Goal: Task Accomplishment & Management: Complete application form

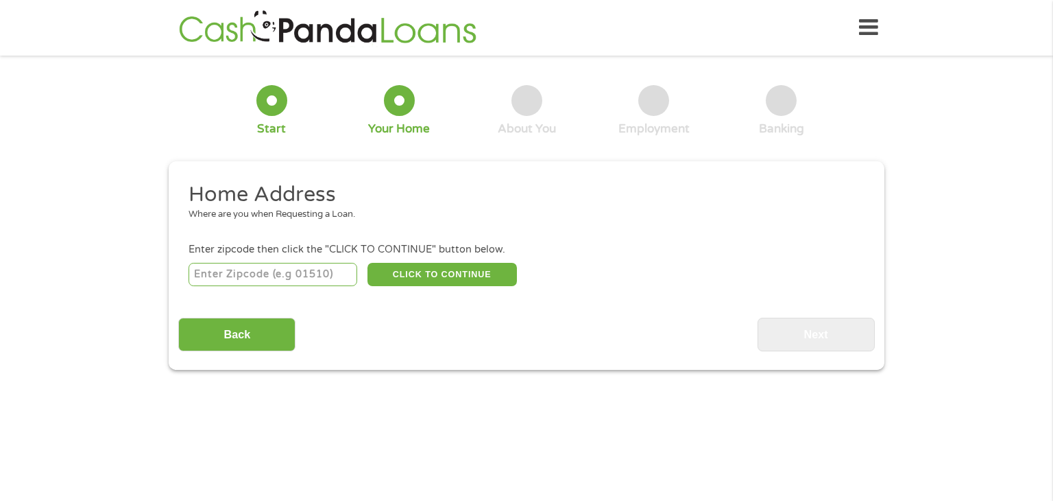
click at [228, 269] on input "number" at bounding box center [273, 274] width 169 height 23
type input "70117"
click at [414, 272] on button "CLICK TO CONTINUE" at bounding box center [443, 274] width 150 height 23
type input "70117"
type input "[GEOGRAPHIC_DATA]"
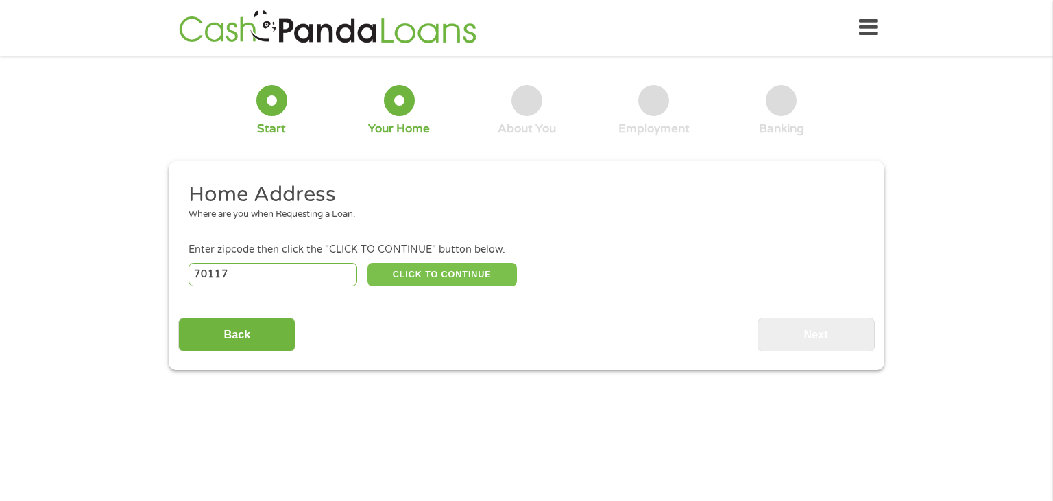
select select "[US_STATE]"
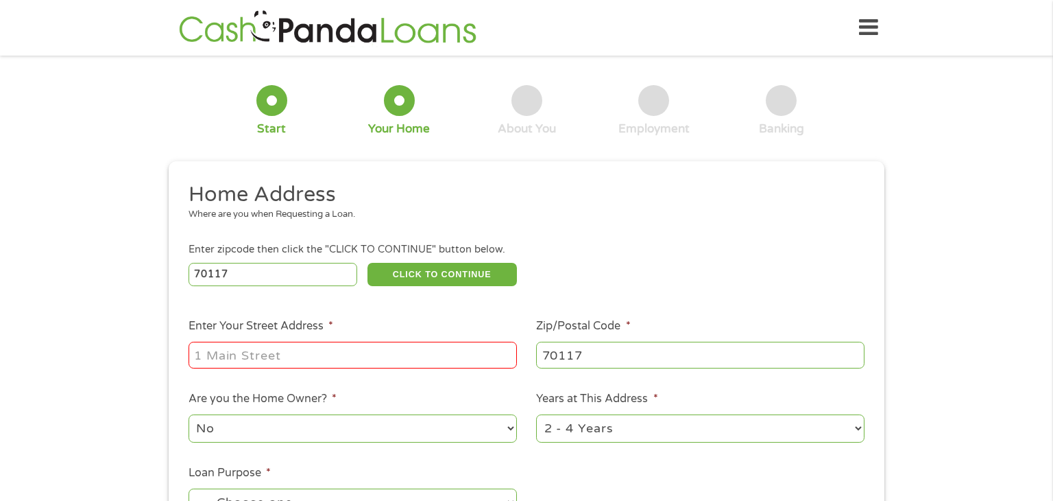
click at [332, 355] on input "Enter Your Street Address *" at bounding box center [353, 355] width 329 height 26
type input "1640 [PERSON_NAME] st"
select select "yes"
select select "60months"
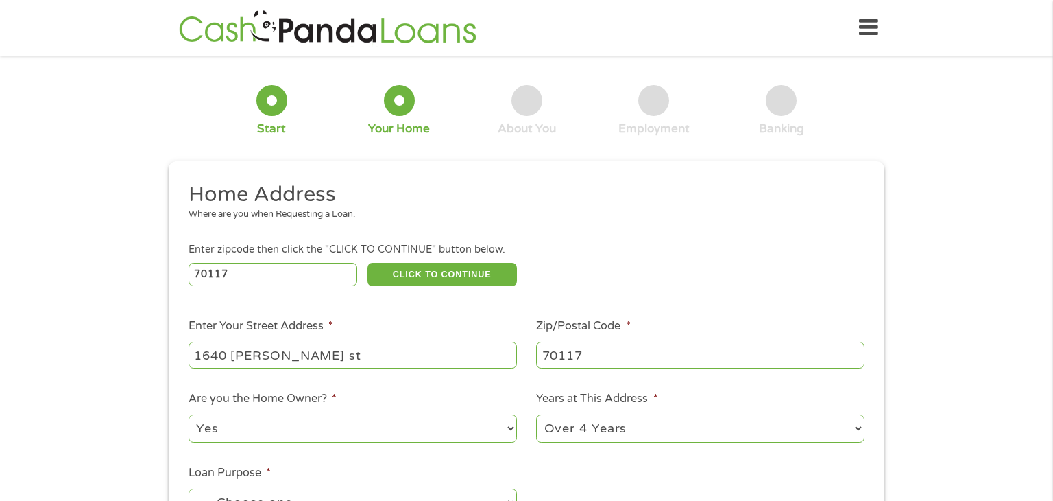
scroll to position [17, 0]
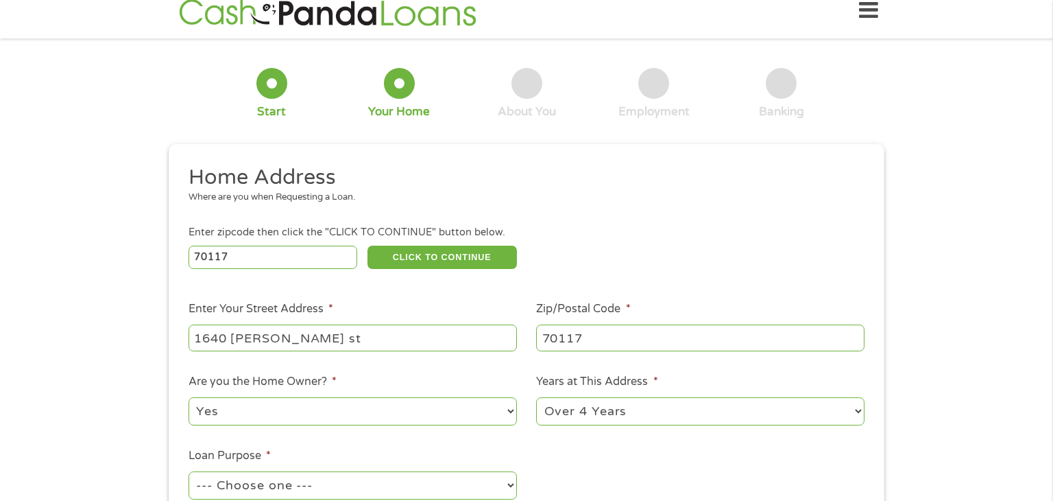
click at [301, 486] on select "--- Choose one --- Pay Bills Debt Consolidation Home Improvement Major Purchase…" at bounding box center [353, 485] width 329 height 28
select select "other"
click at [189, 473] on select "--- Choose one --- Pay Bills Debt Consolidation Home Improvement Major Purchase…" at bounding box center [353, 485] width 329 height 28
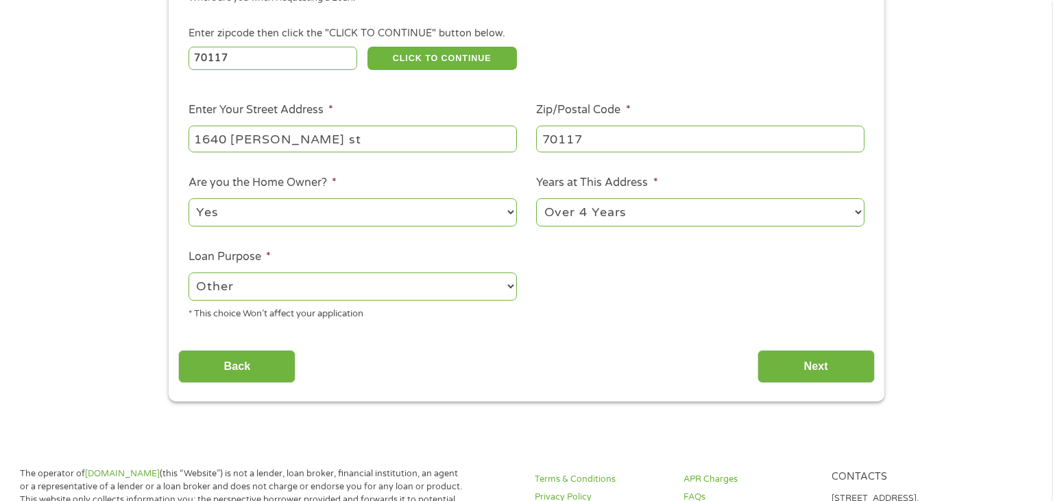
scroll to position [212, 0]
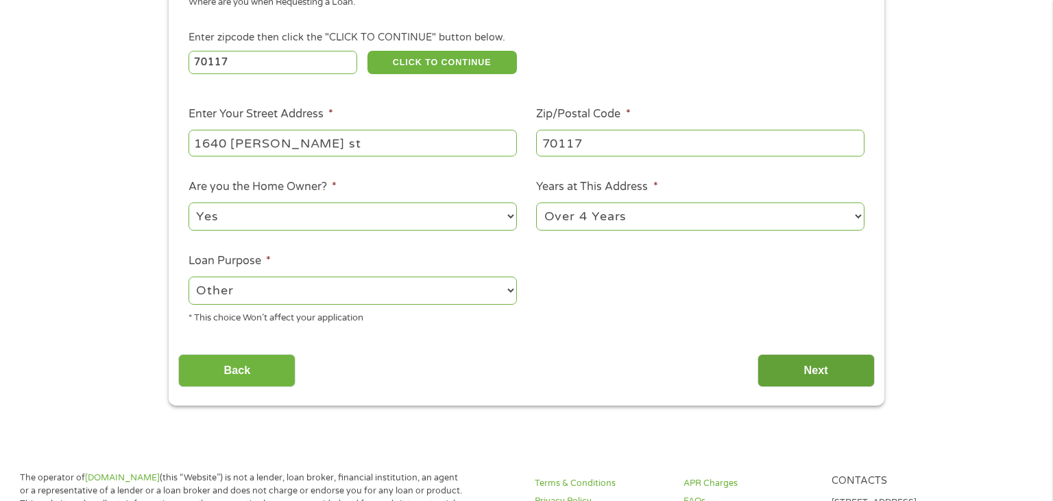
click at [764, 372] on input "Next" at bounding box center [816, 371] width 117 height 34
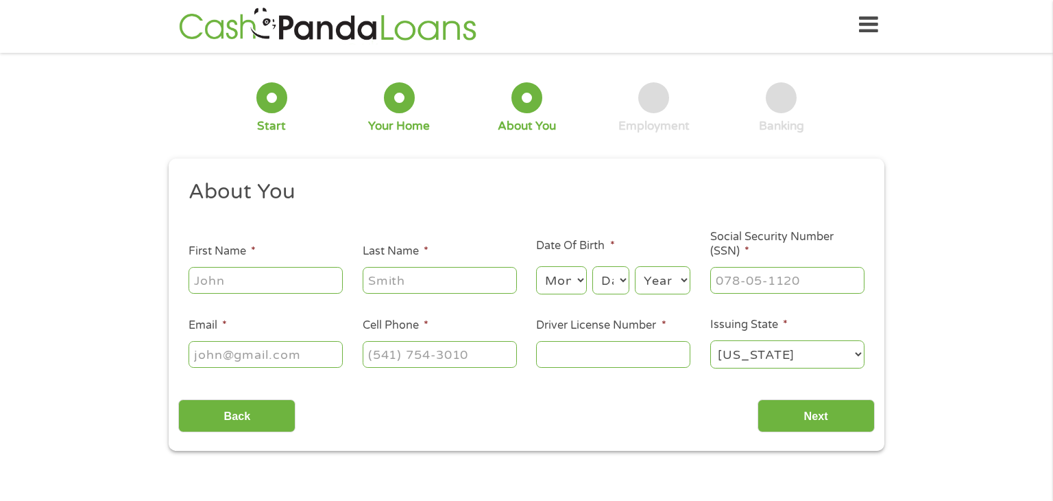
scroll to position [0, 0]
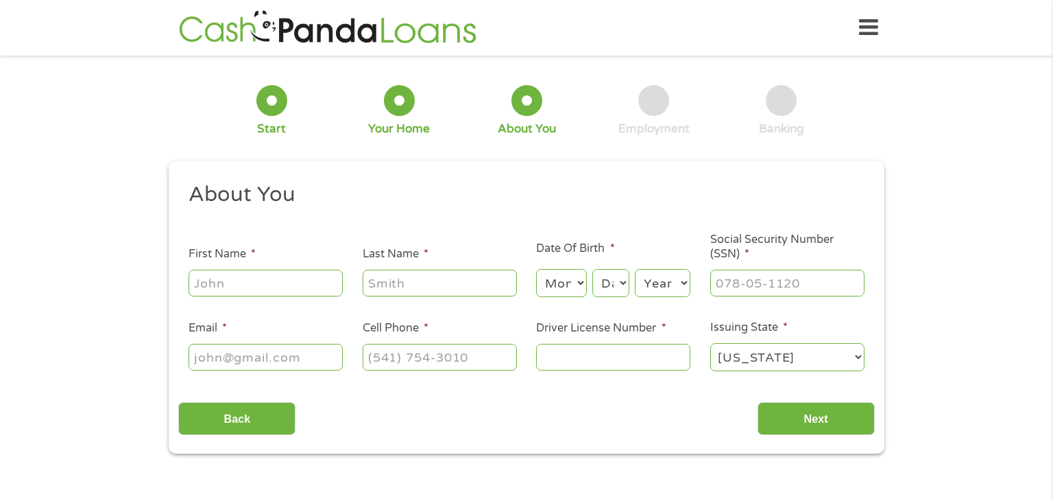
click at [265, 283] on input "First Name *" at bounding box center [266, 283] width 154 height 26
type input "[PERSON_NAME]"
type input "[US_STATE]"
click at [571, 283] on select "Month 1 2 3 4 5 6 7 8 9 10 11 12" at bounding box center [561, 283] width 50 height 28
select select "11"
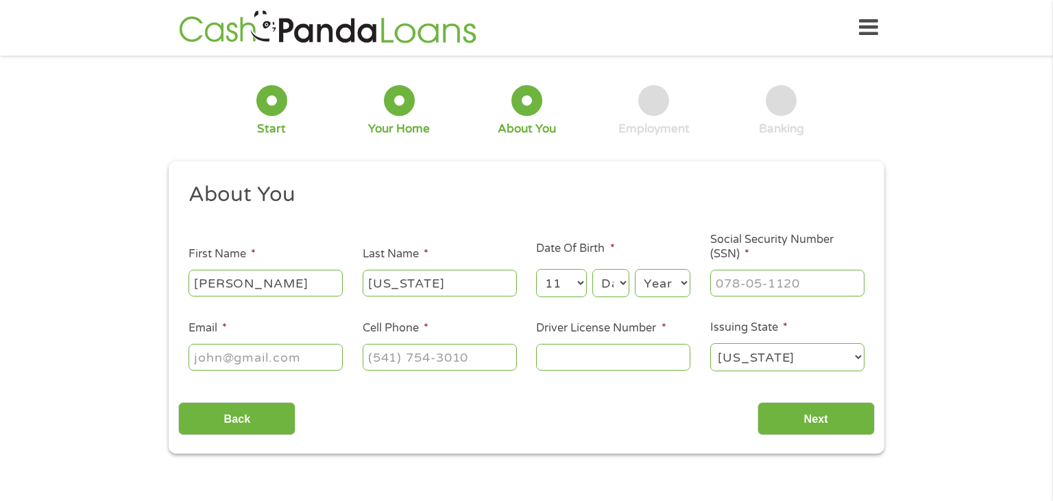
click at [536, 270] on select "Month 1 2 3 4 5 6 7 8 9 10 11 12" at bounding box center [561, 283] width 50 height 28
click at [610, 281] on select "Day 1 2 3 4 5 6 7 8 9 10 11 12 13 14 15 16 17 18 19 20 21 22 23 24 25 26 27 28 …" at bounding box center [611, 283] width 37 height 28
select select "28"
click at [593, 270] on select "Day 1 2 3 4 5 6 7 8 9 10 11 12 13 14 15 16 17 18 19 20 21 22 23 24 25 26 27 28 …" at bounding box center [611, 283] width 37 height 28
click at [651, 291] on select "Year [DATE] 2006 2005 2004 2003 2002 2001 2000 1999 1998 1997 1996 1995 1994 19…" at bounding box center [663, 283] width 56 height 28
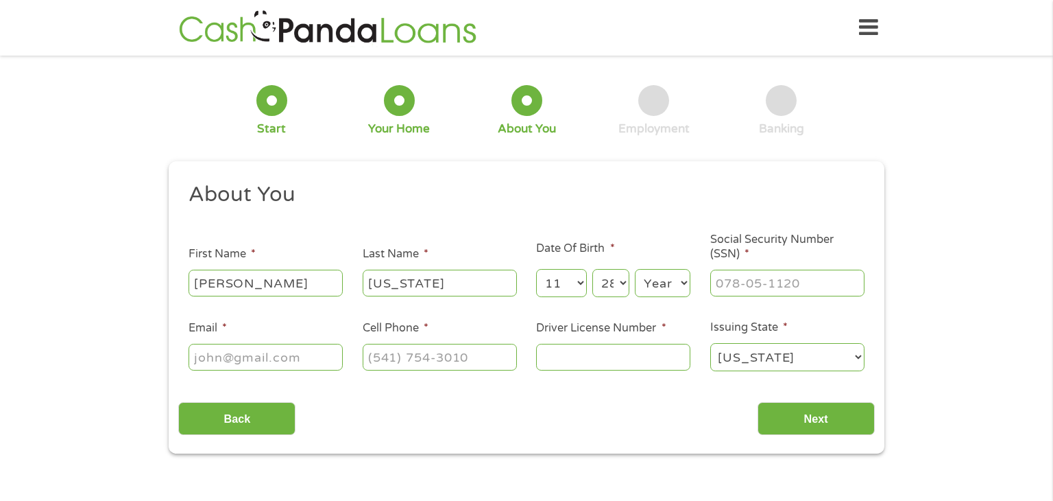
select select "1991"
click at [635, 270] on select "Year [DATE] 2006 2005 2004 2003 2002 2001 2000 1999 1998 1997 1996 1995 1994 19…" at bounding box center [663, 283] width 56 height 28
click at [718, 283] on input "Social Security Number (SSN) *" at bounding box center [788, 283] width 154 height 26
type input "437-83-0369"
click at [309, 361] on input "Email *" at bounding box center [266, 357] width 154 height 26
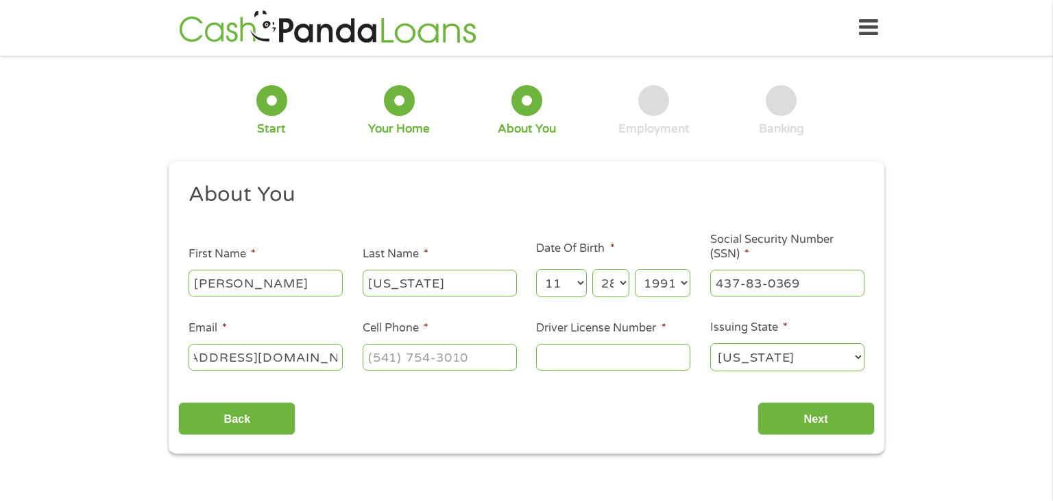
scroll to position [0, 80]
type input "[EMAIL_ADDRESS][DOMAIN_NAME]"
click at [419, 360] on input "Cell Phone *" at bounding box center [440, 357] width 154 height 26
type input "[PHONE_NUMBER]"
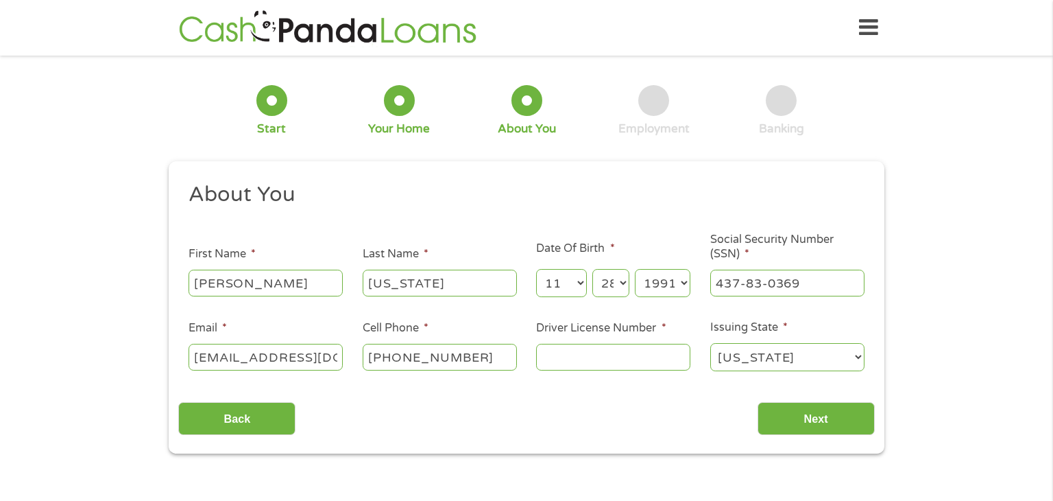
click at [571, 367] on input "Driver License Number *" at bounding box center [613, 357] width 154 height 26
type input "010726872"
click at [788, 412] on input "Next" at bounding box center [816, 419] width 117 height 34
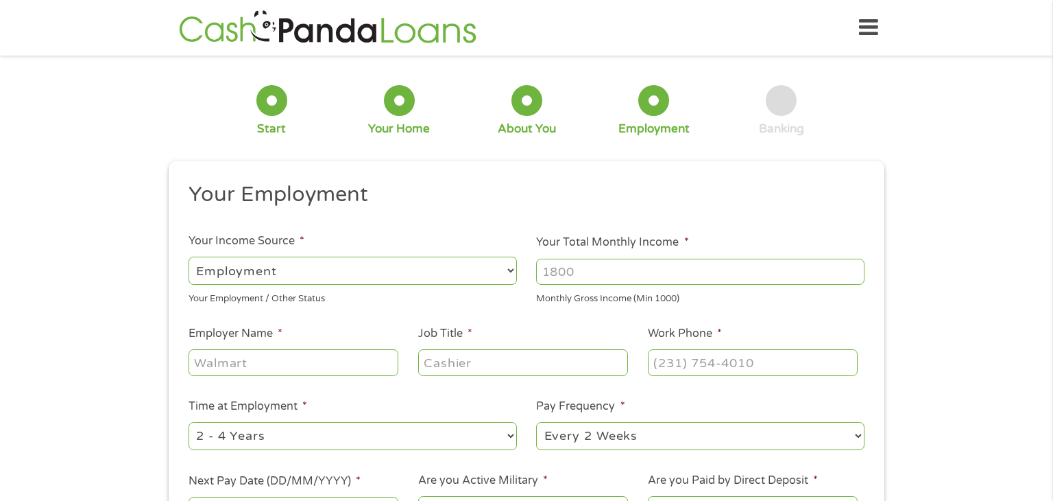
click at [608, 275] on input "Your Total Monthly Income *" at bounding box center [700, 272] width 329 height 26
type input "3000"
click at [274, 366] on input "Employer Name *" at bounding box center [294, 362] width 210 height 26
click at [193, 362] on input "universal" at bounding box center [294, 362] width 210 height 26
type input "Allied universal"
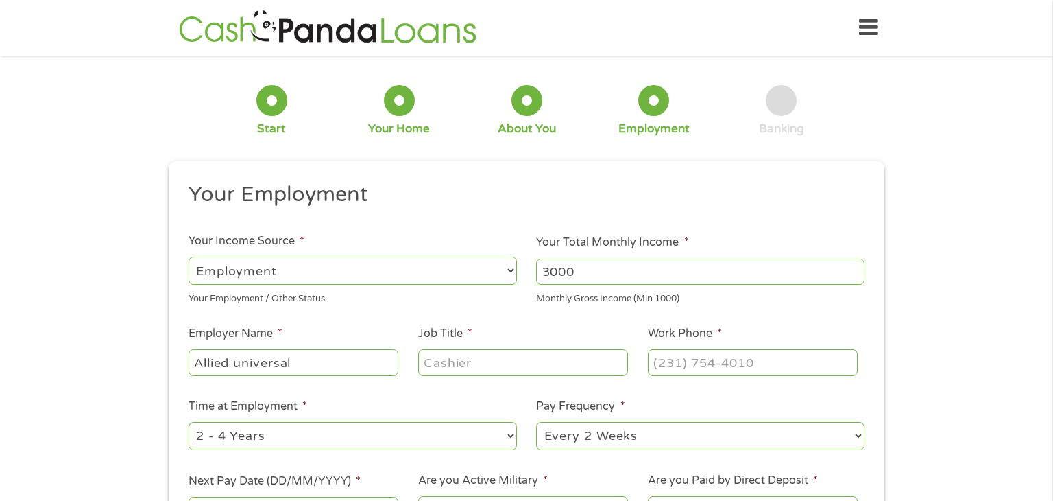
click at [438, 370] on input "Job Title *" at bounding box center [523, 362] width 210 height 26
type input "security"
click at [700, 362] on input "Work Phone *" at bounding box center [753, 362] width 210 height 26
type input "[PHONE_NUMBER]"
click at [641, 441] on select "--- Choose one --- Every 2 Weeks Every Week Monthly Semi-Monthly" at bounding box center [700, 436] width 329 height 28
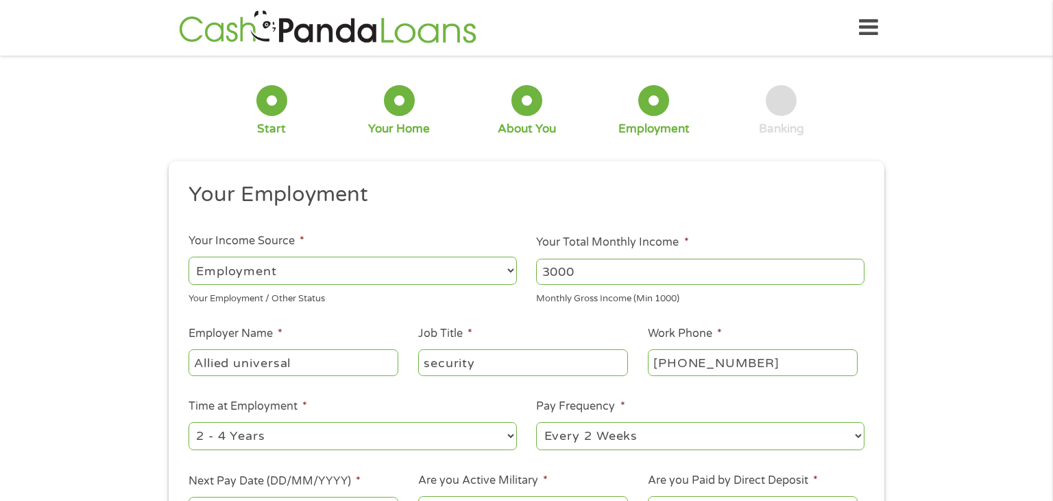
select select "weekly"
click at [536, 422] on select "--- Choose one --- Every 2 Weeks Every Week Monthly Semi-Monthly" at bounding box center [700, 436] width 329 height 28
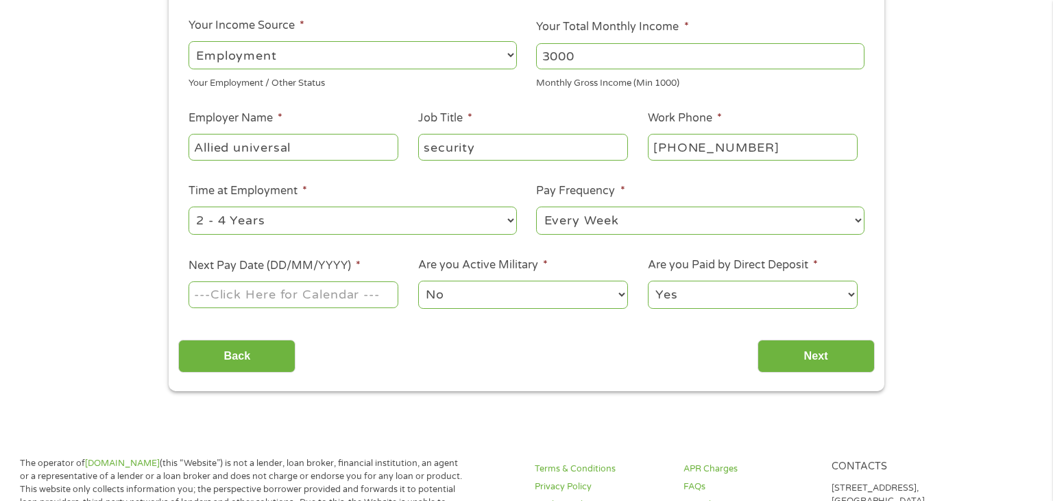
scroll to position [217, 0]
click at [325, 291] on input "Next Pay Date (DD/MM/YYYY) *" at bounding box center [294, 293] width 210 height 26
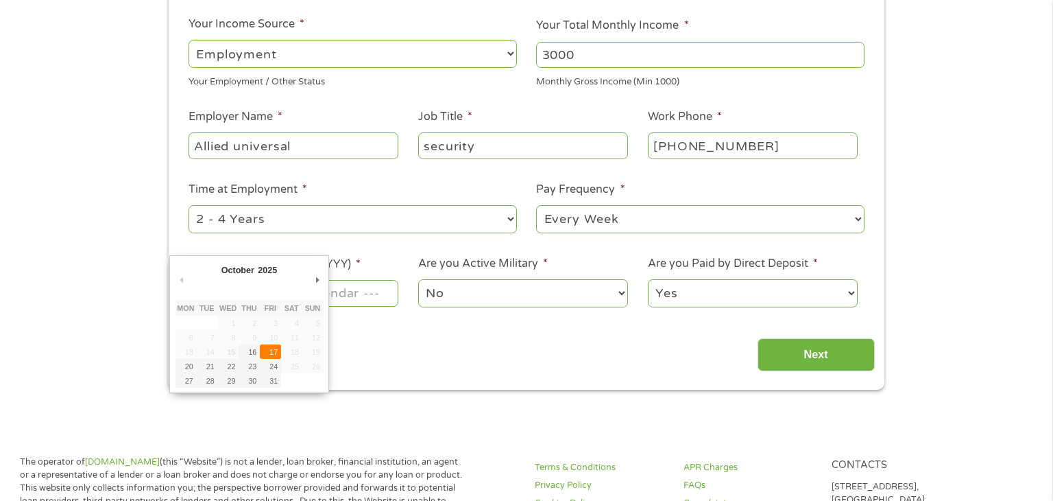
type input "[DATE]"
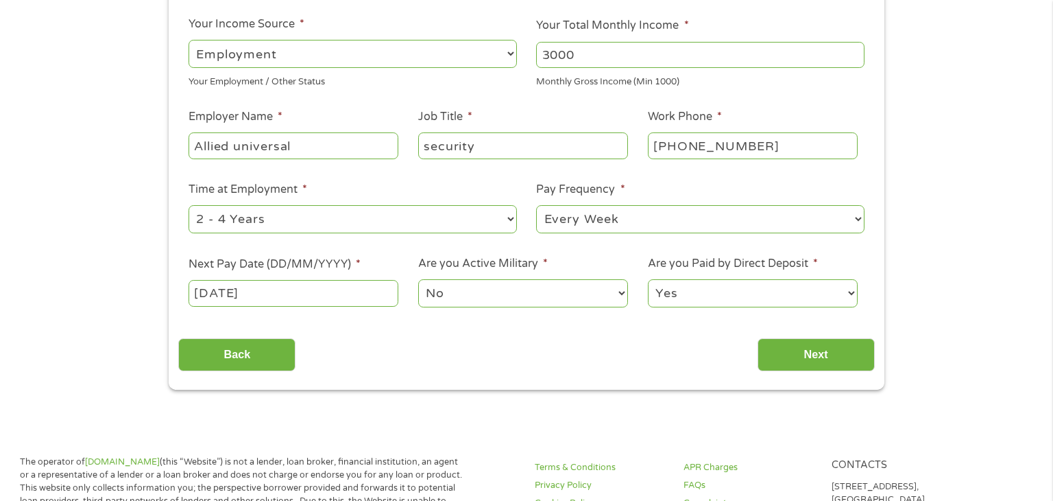
click at [470, 296] on select "No Yes" at bounding box center [523, 293] width 210 height 28
click at [682, 324] on div "Your Employment Your Income Source * --- Choose one --- Employment [DEMOGRAPHIC…" at bounding box center [526, 167] width 696 height 407
click at [795, 357] on input "Next" at bounding box center [816, 355] width 117 height 34
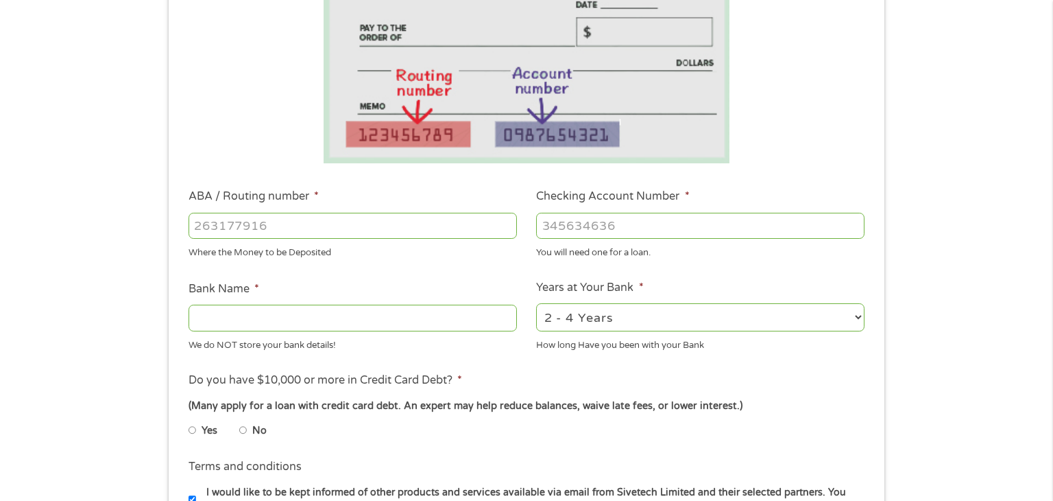
scroll to position [253, 0]
click at [439, 230] on input "ABA / Routing number *" at bounding box center [353, 225] width 329 height 26
type input "041215663"
type input "[PERSON_NAME] BANK"
type input "041215663"
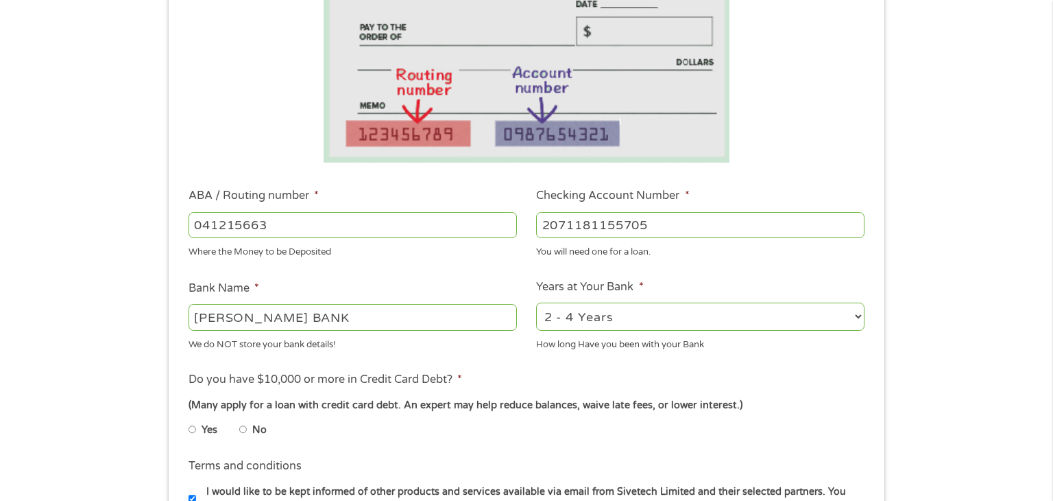
type input "2071181155705"
click at [313, 324] on input "[PERSON_NAME] BANK" at bounding box center [353, 317] width 329 height 26
type input "S"
type input "cash app"
click at [643, 312] on select "2 - 4 Years 6 - 12 Months 1 - 2 Years Over 4 Years" at bounding box center [700, 316] width 329 height 28
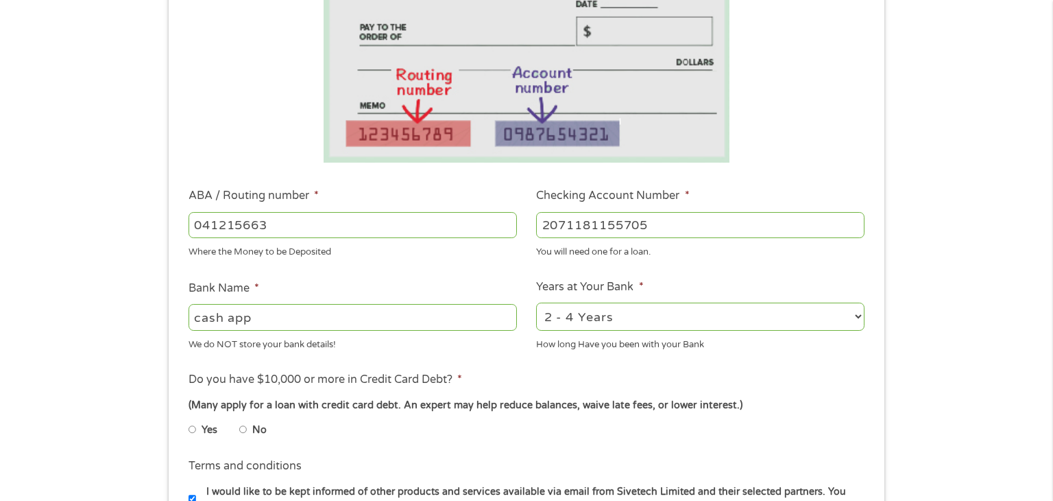
select select "60months"
click at [536, 302] on select "2 - 4 Years 6 - 12 Months 1 - 2 Years Over 4 Years" at bounding box center [700, 316] width 329 height 28
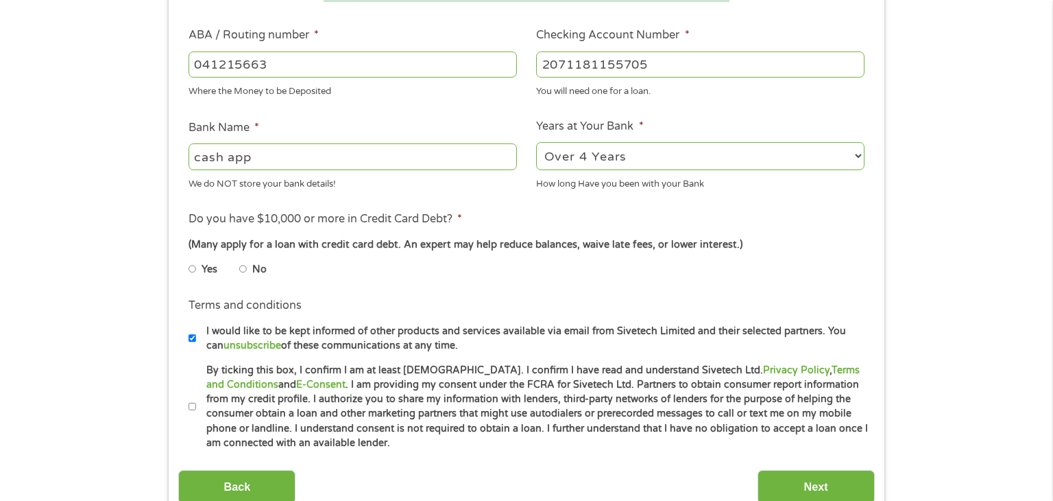
scroll to position [428, 0]
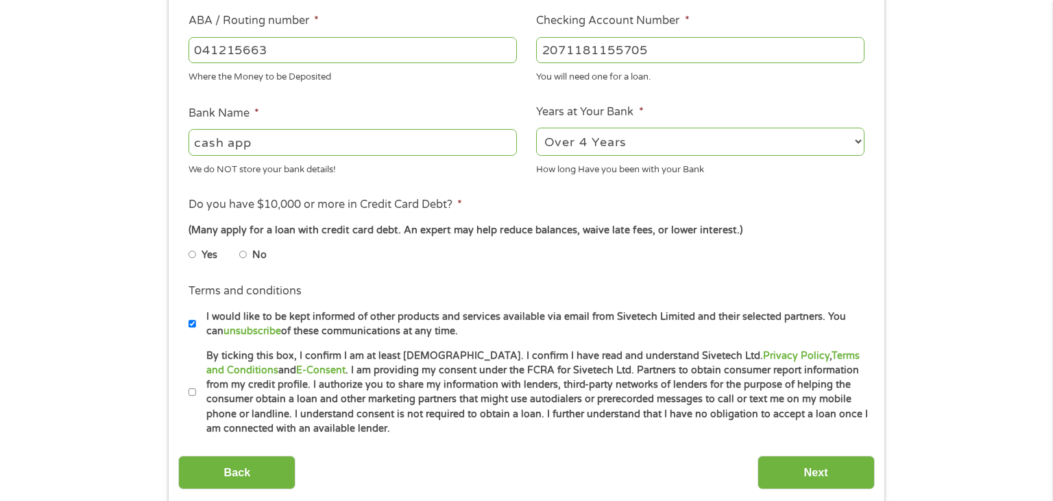
click at [243, 256] on input "No" at bounding box center [243, 254] width 8 height 22
radio input "true"
click at [193, 393] on input "By ticking this box, I confirm I am at least [DEMOGRAPHIC_DATA]. I confirm I ha…" at bounding box center [193, 392] width 8 height 22
checkbox input "true"
click at [194, 325] on input "I would like to be kept informed of other products and services available via e…" at bounding box center [193, 324] width 8 height 22
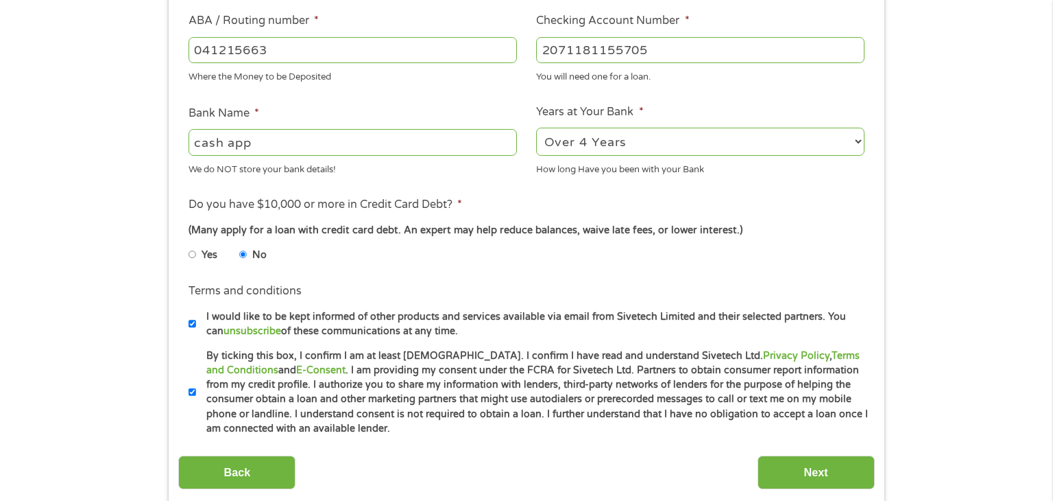
checkbox input "false"
click at [783, 468] on input "Next" at bounding box center [816, 472] width 117 height 34
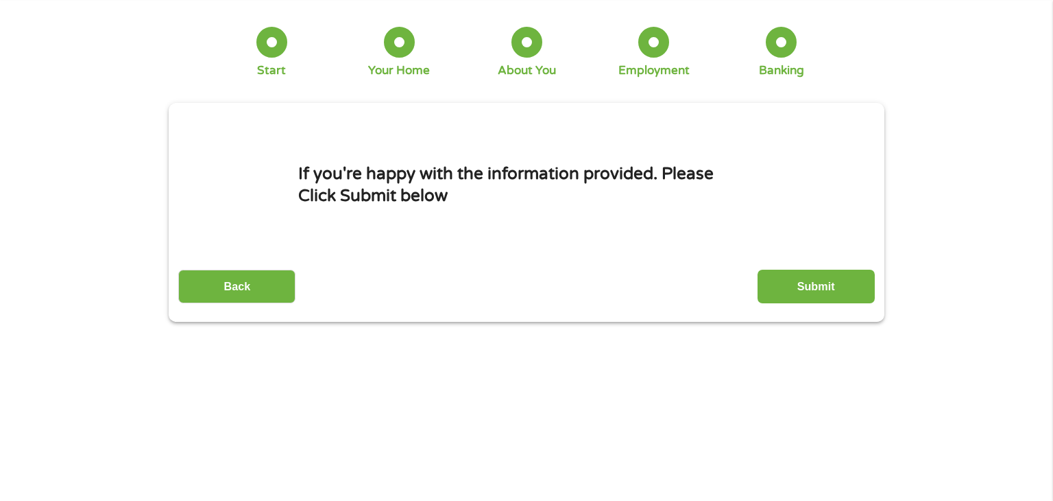
scroll to position [0, 0]
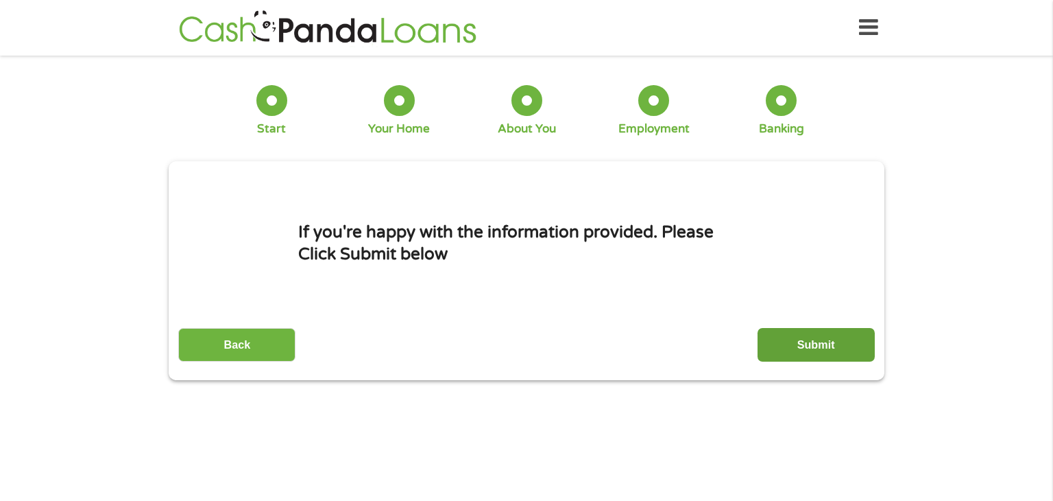
click at [803, 337] on input "Submit" at bounding box center [816, 345] width 117 height 34
